Goal: Information Seeking & Learning: Learn about a topic

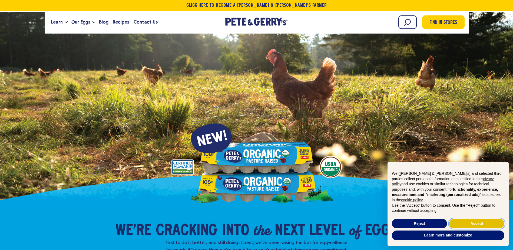
click at [473, 224] on button "Accept" at bounding box center [476, 224] width 55 height 10
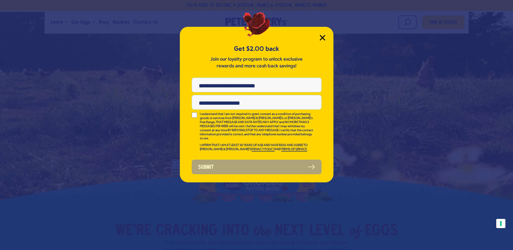
click at [321, 38] on icon "Close Modal" at bounding box center [323, 38] width 6 height 6
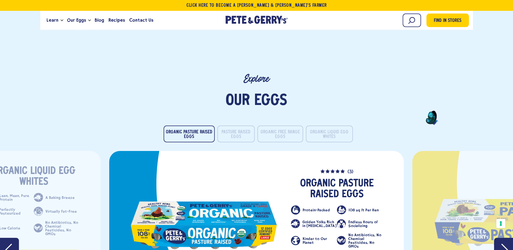
scroll to position [1108, 0]
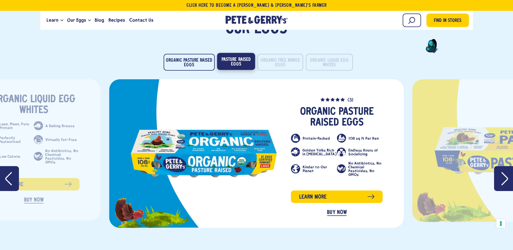
click at [245, 58] on button "Pasture Raised Eggs" at bounding box center [236, 61] width 38 height 17
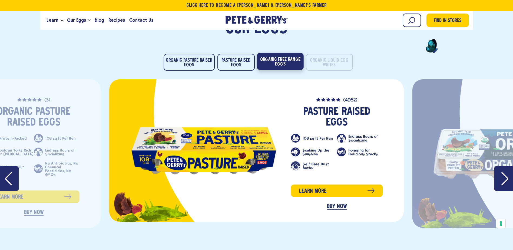
click at [278, 55] on button "Organic Free Range Eggs" at bounding box center [280, 61] width 46 height 17
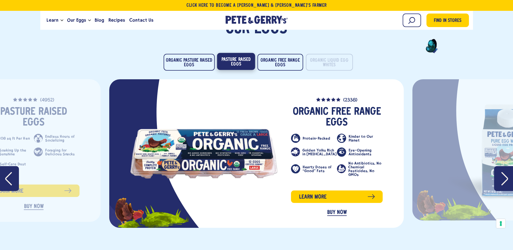
click at [245, 53] on button "Pasture Raised Eggs" at bounding box center [236, 61] width 38 height 17
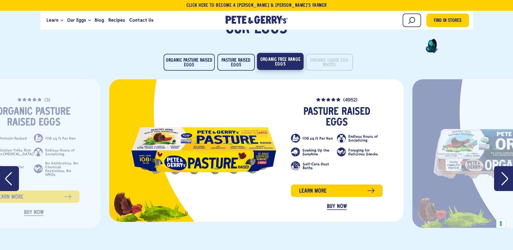
click at [286, 56] on button "Organic Free Range Eggs" at bounding box center [280, 61] width 46 height 17
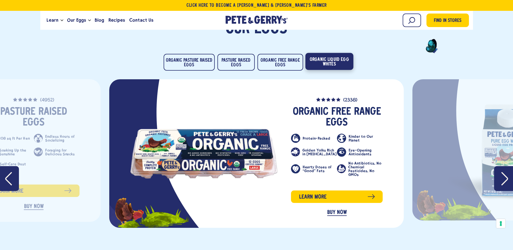
click at [328, 53] on button "Organic Liquid Egg Whites" at bounding box center [329, 61] width 48 height 17
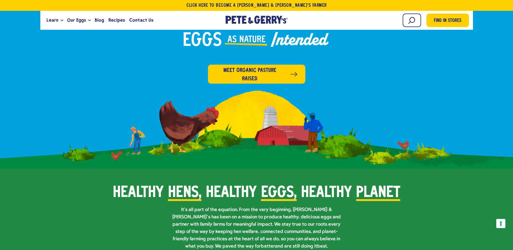
scroll to position [180, 0]
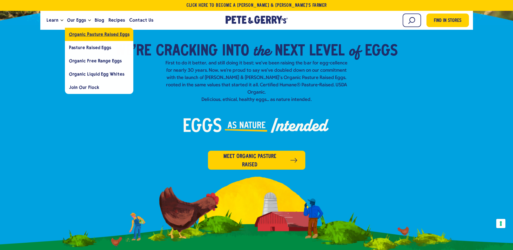
click at [88, 32] on span "Organic Pasture Raised Eggs" at bounding box center [99, 34] width 61 height 5
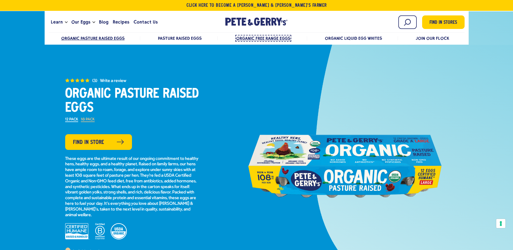
click at [262, 37] on span "Organic Free Range Eggs" at bounding box center [263, 38] width 54 height 5
